Goal: Task Accomplishment & Management: Manage account settings

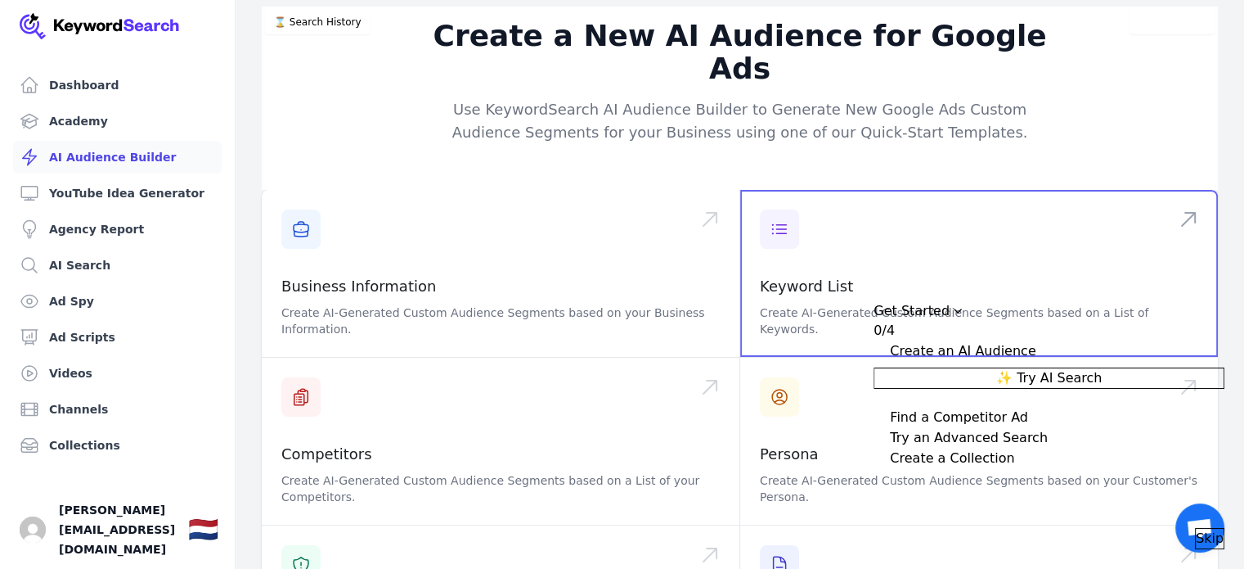
click at [1154, 190] on span at bounding box center [979, 273] width 478 height 167
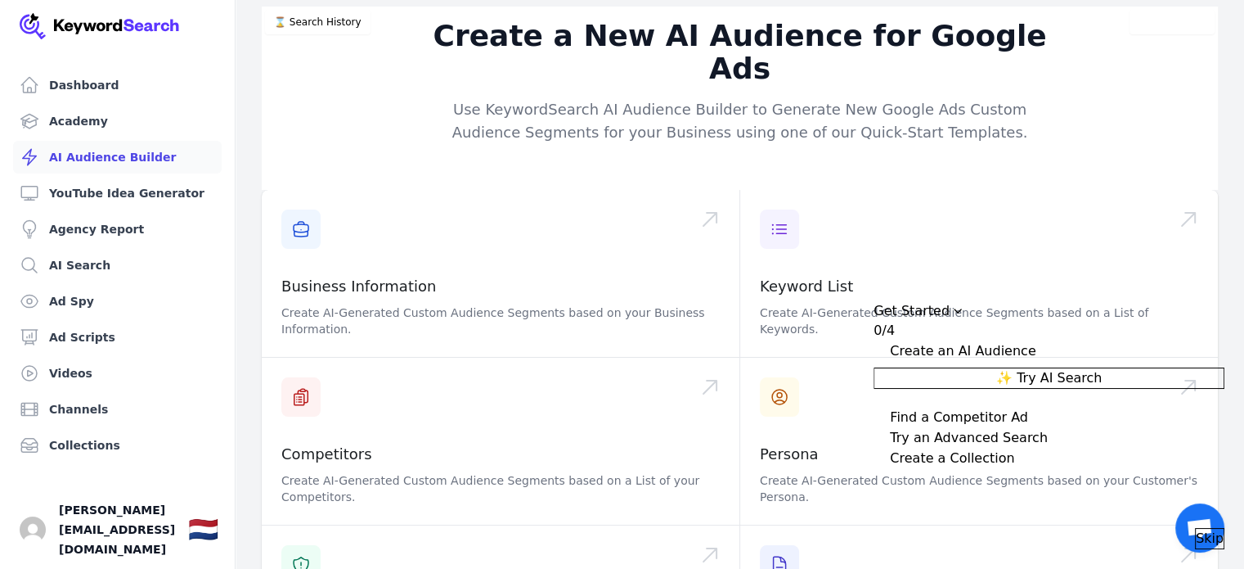
click at [610, 138] on div "Create a New AI Audience for Google Ads Use KeywordSearch AI Audience Builder t…" at bounding box center [740, 98] width 956 height 183
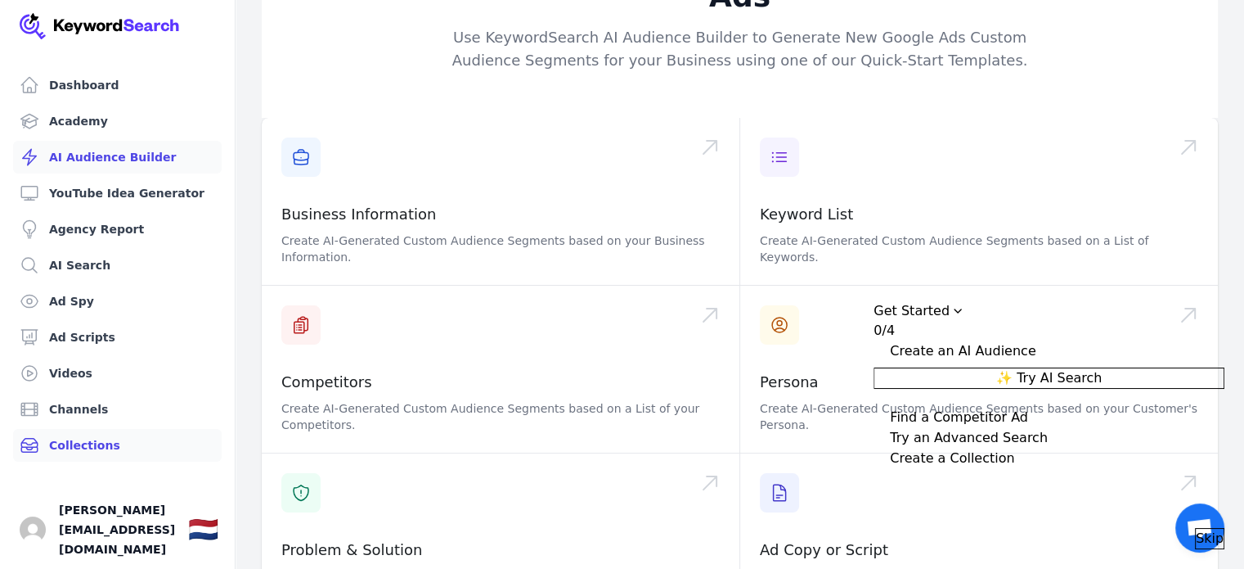
scroll to position [245, 0]
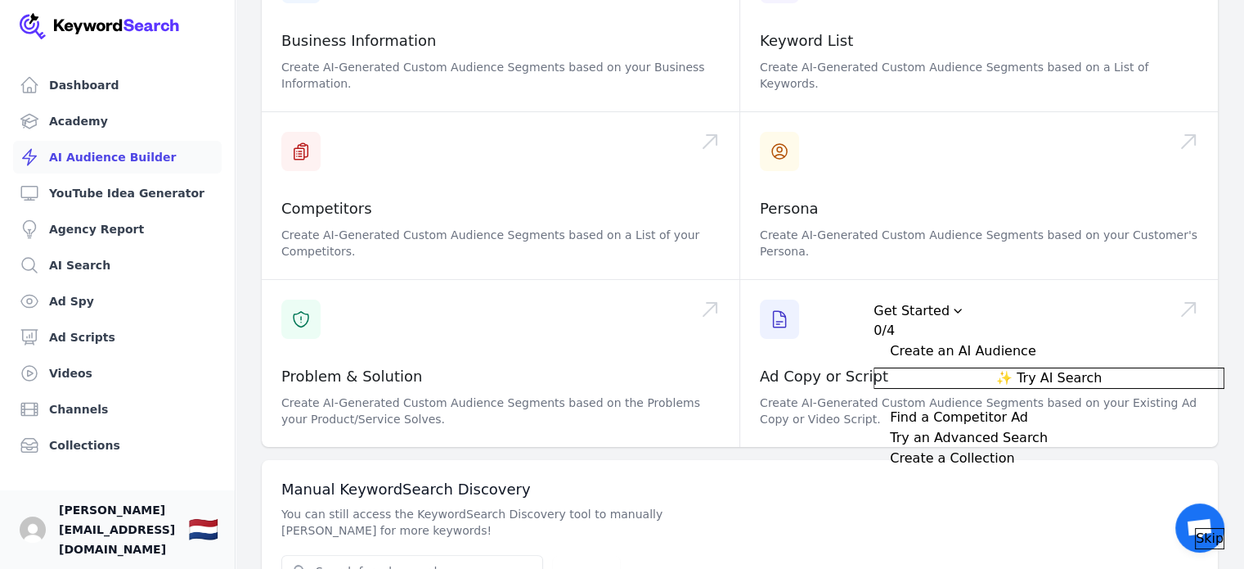
click at [110, 536] on span "[PERSON_NAME][EMAIL_ADDRESS][DOMAIN_NAME]" at bounding box center [117, 529] width 116 height 59
click at [97, 545] on span "[PERSON_NAME][EMAIL_ADDRESS][DOMAIN_NAME]" at bounding box center [117, 529] width 116 height 59
click at [29, 542] on img "Open user button" at bounding box center [33, 529] width 26 height 26
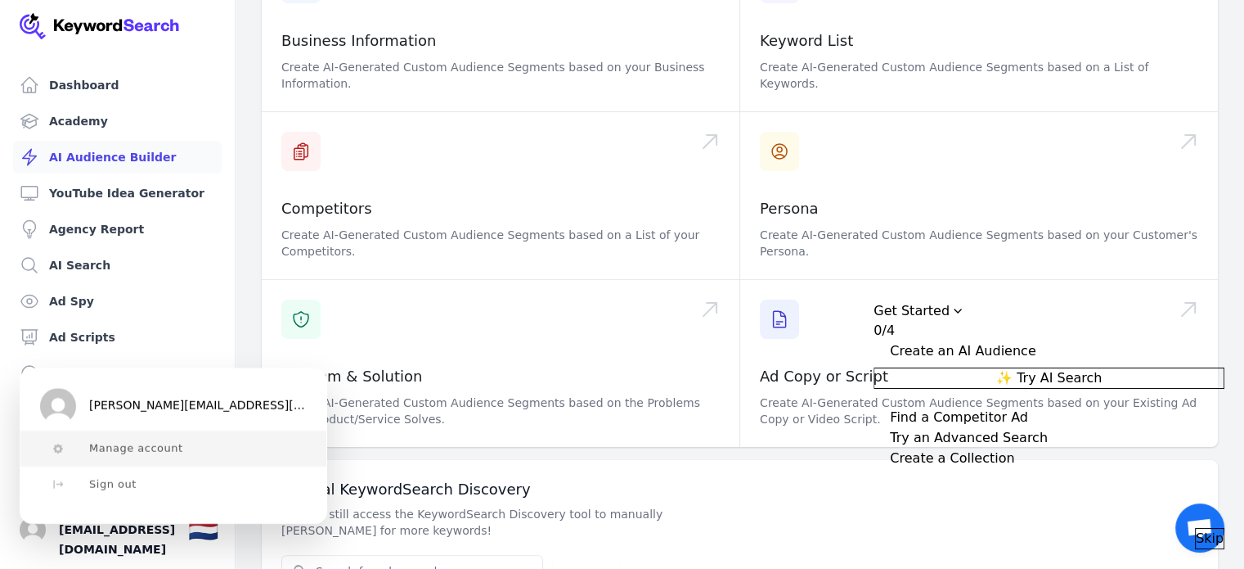
click at [127, 456] on button "Manage account" at bounding box center [173, 448] width 306 height 36
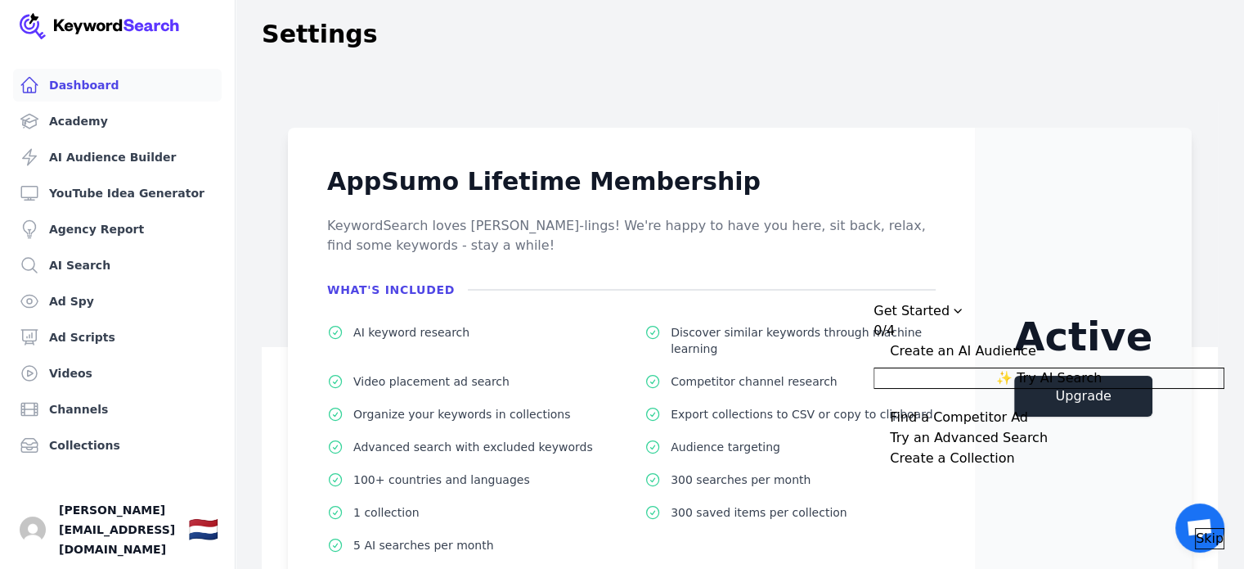
click at [93, 88] on link "Dashboard" at bounding box center [117, 85] width 209 height 33
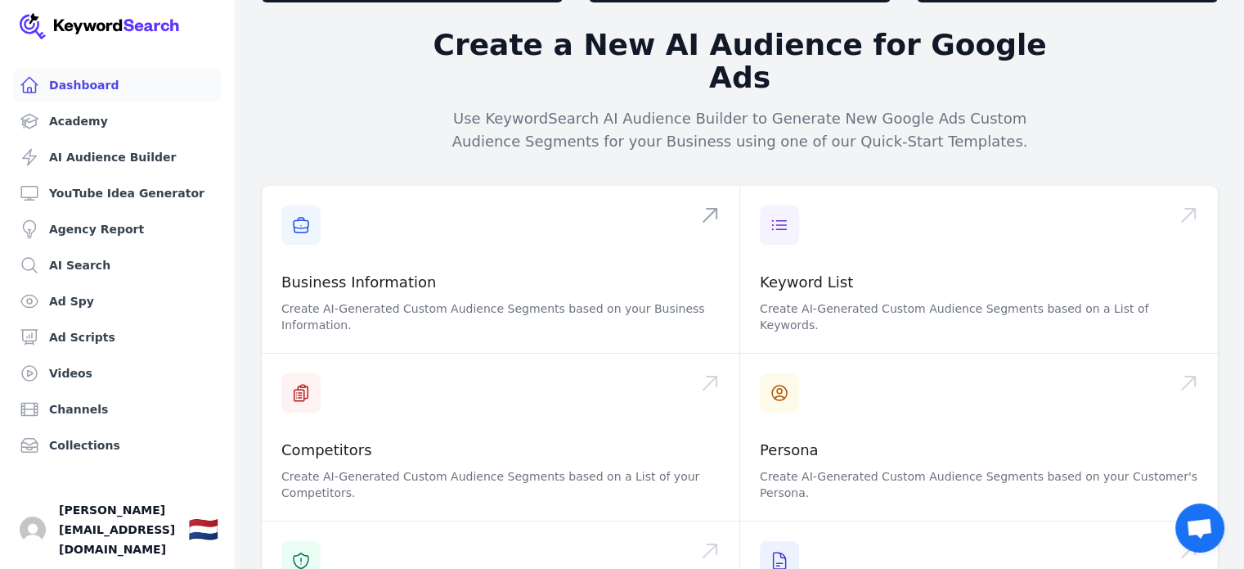
scroll to position [245, 0]
